Goal: Task Accomplishment & Management: Manage account settings

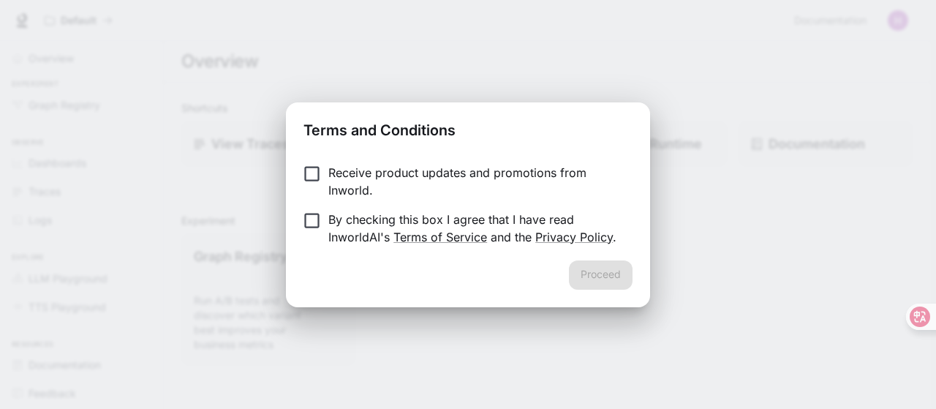
click at [620, 48] on div "Terms and Conditions Receive product updates and promotions from Inworld. By ch…" at bounding box center [468, 204] width 936 height 409
click at [618, 276] on button "Proceed" at bounding box center [601, 274] width 64 height 29
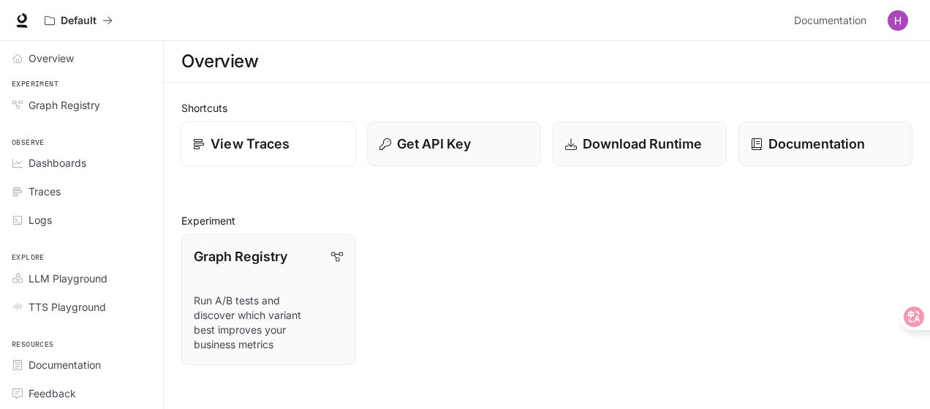
click at [235, 137] on p "View Traces" at bounding box center [250, 144] width 79 height 20
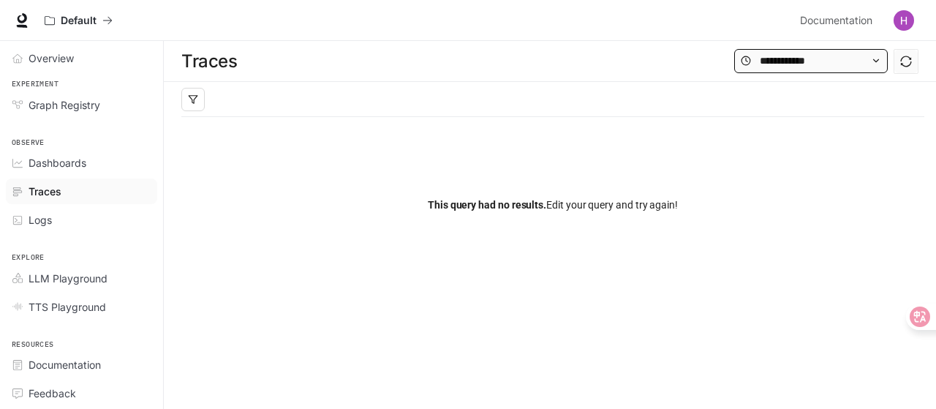
click at [877, 60] on icon at bounding box center [876, 61] width 10 height 10
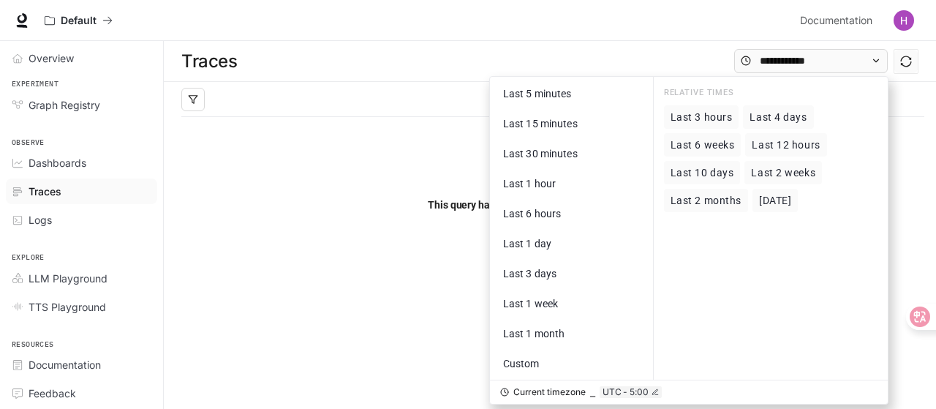
click at [901, 20] on img "button" at bounding box center [903, 20] width 20 height 20
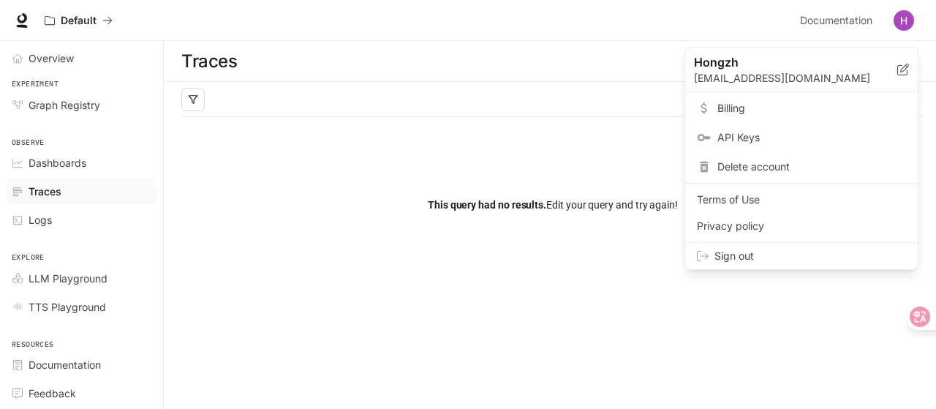
click at [746, 252] on span "Sign out" at bounding box center [810, 256] width 192 height 15
